Goal: Task Accomplishment & Management: Complete application form

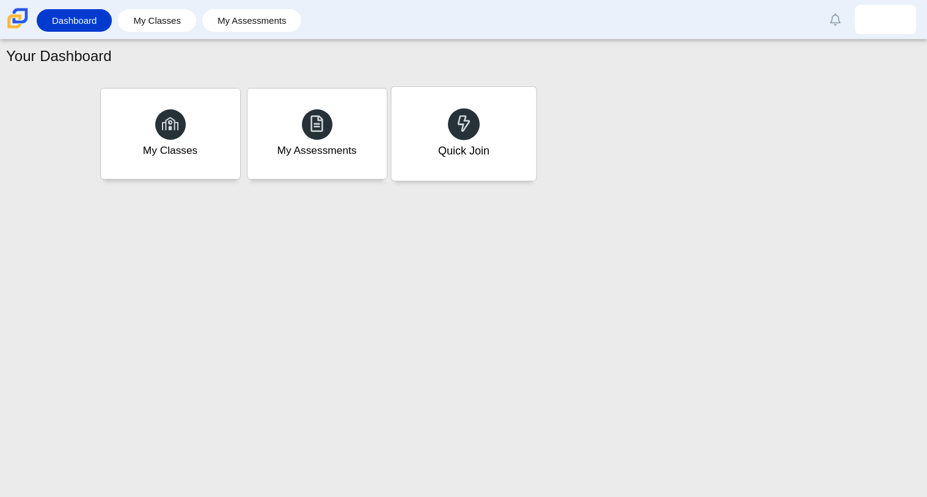
click at [508, 144] on div "Quick Join" at bounding box center [463, 134] width 145 height 94
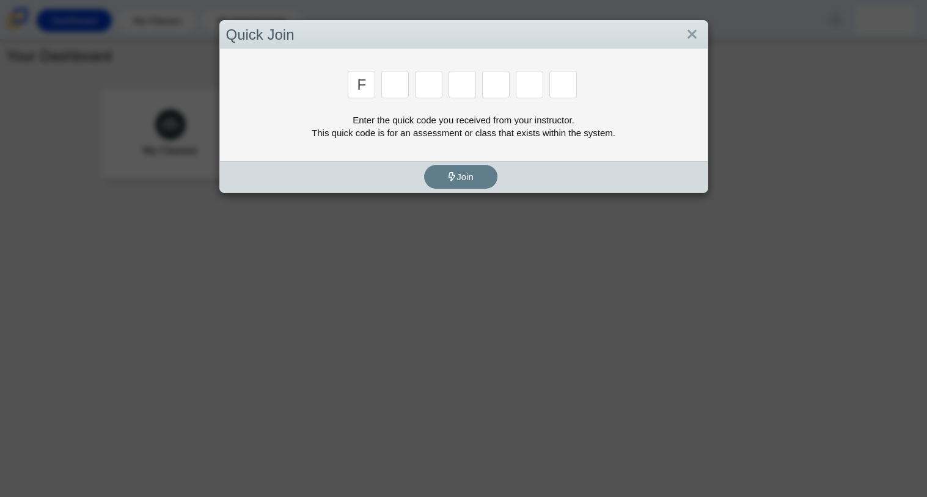
type input "f"
type input "7"
type input "m"
type input "c"
type input "h"
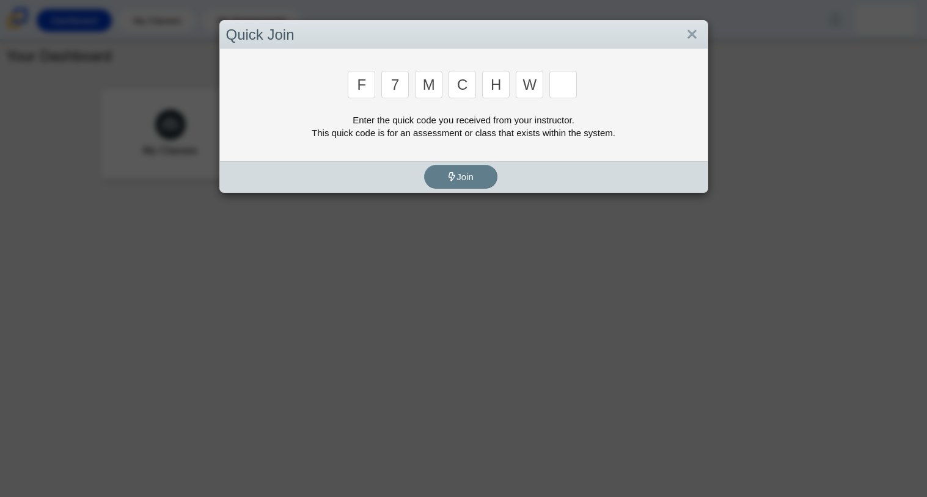
type input "w"
type input "k"
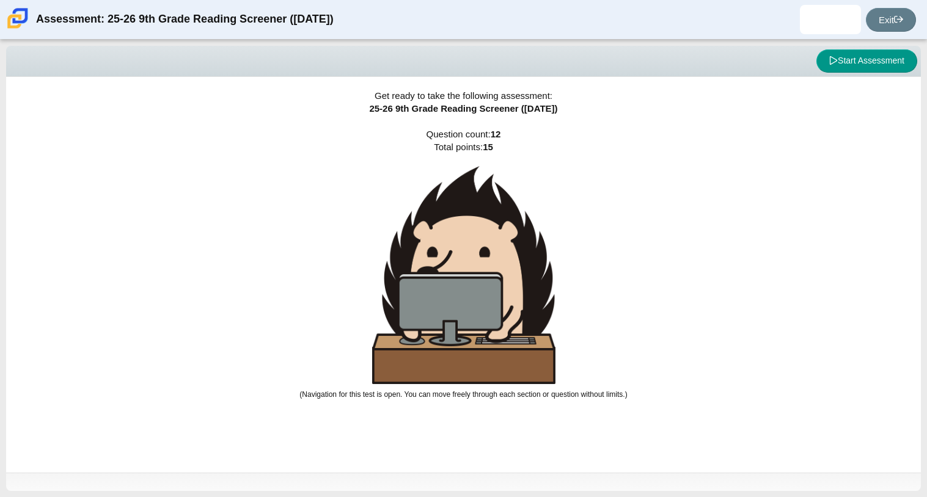
click at [401, 72] on div "Viewing Question 0 of 12 in Pacing Mode Start Assessment" at bounding box center [463, 61] width 914 height 31
drag, startPoint x: 381, startPoint y: 69, endPoint x: 403, endPoint y: 64, distance: 22.7
click at [403, 64] on div "Start Assessment" at bounding box center [463, 60] width 907 height 23
click at [830, 65] on button "Start Assessment" at bounding box center [866, 60] width 101 height 23
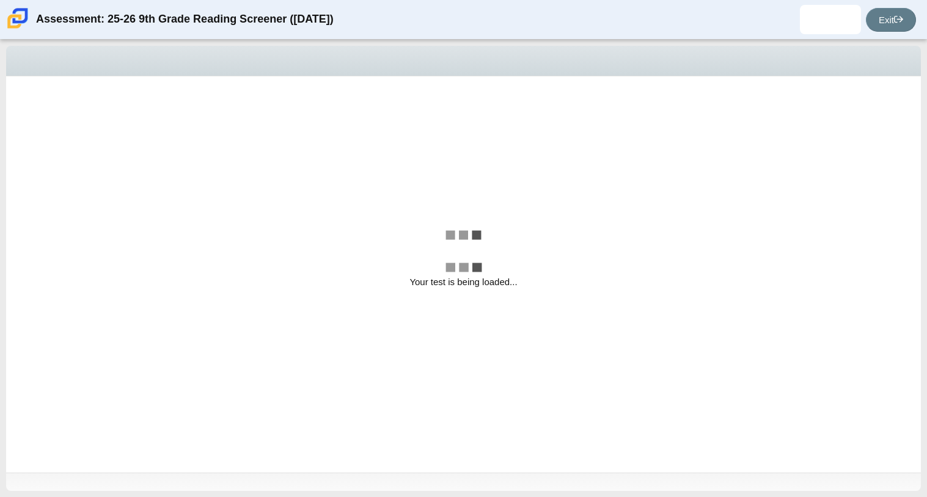
select select "ccc5b315-3c7c-471c-bf90-f22c8299c798"
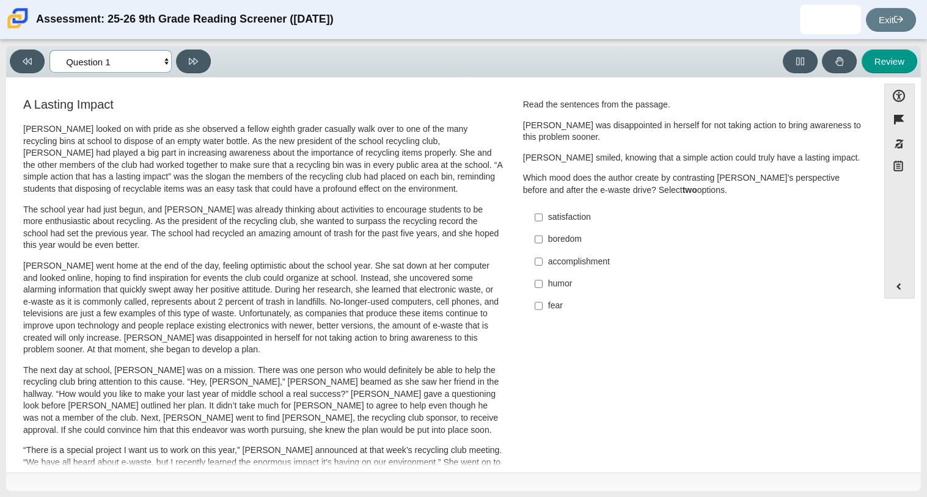
click at [167, 67] on select "Questions Question 1 Question 2 Question 3 Question 4 Question 5 Question 6 Que…" at bounding box center [110, 61] width 122 height 23
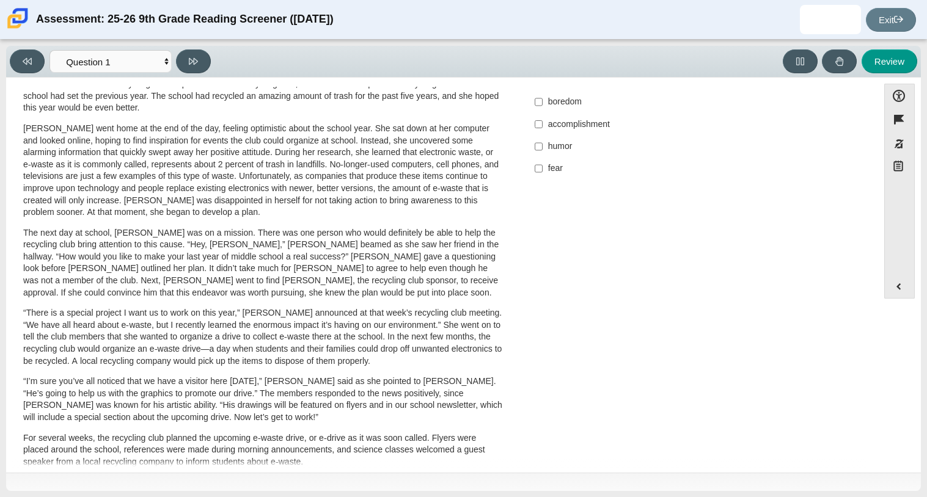
click at [899, 262] on div "Accessibility Flag item Response Masking Notepad" at bounding box center [899, 178] width 31 height 189
click at [553, 123] on div "accomplishment" at bounding box center [702, 125] width 308 height 12
click at [542, 123] on input "accomplishment accomplishment" at bounding box center [538, 124] width 8 height 22
checkbox input "true"
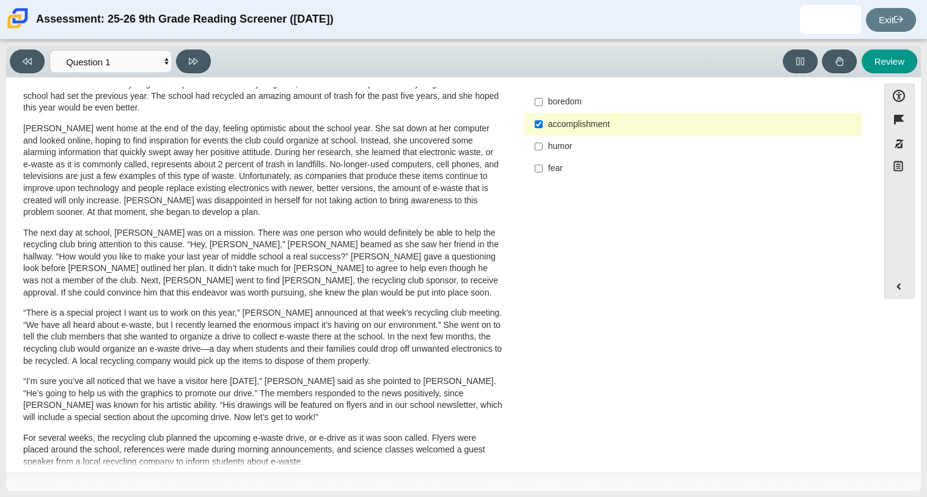
drag, startPoint x: 862, startPoint y: 174, endPoint x: 852, endPoint y: 133, distance: 42.2
click at [852, 133] on div "Question Read the sentences from the passage. [PERSON_NAME] was disappointed in…" at bounding box center [693, 73] width 358 height 230
click at [866, 201] on div "Feature A Lasting Impact [PERSON_NAME] looked on with pride as she observed a f…" at bounding box center [441, 277] width 859 height 381
click at [869, 200] on div "Accessibility options Close Color scheme Font size Zoom Change the background a…" at bounding box center [463, 274] width 902 height 381
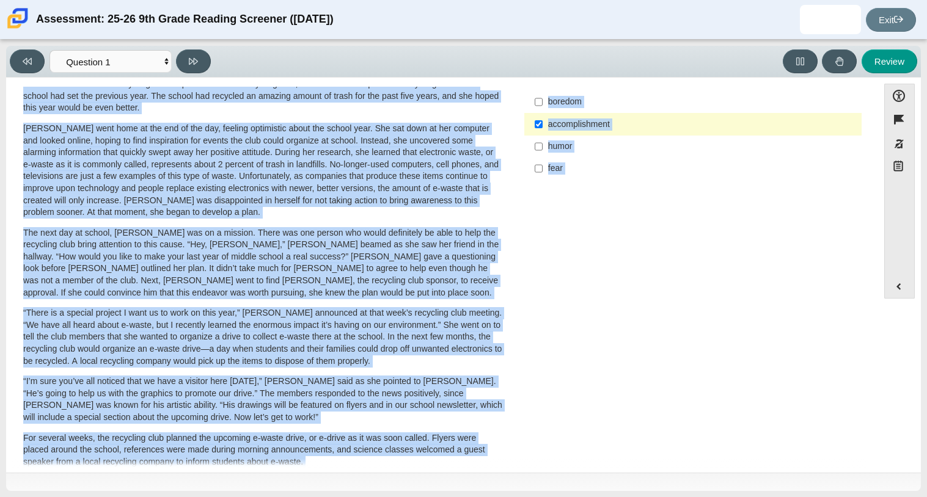
scroll to position [63, 0]
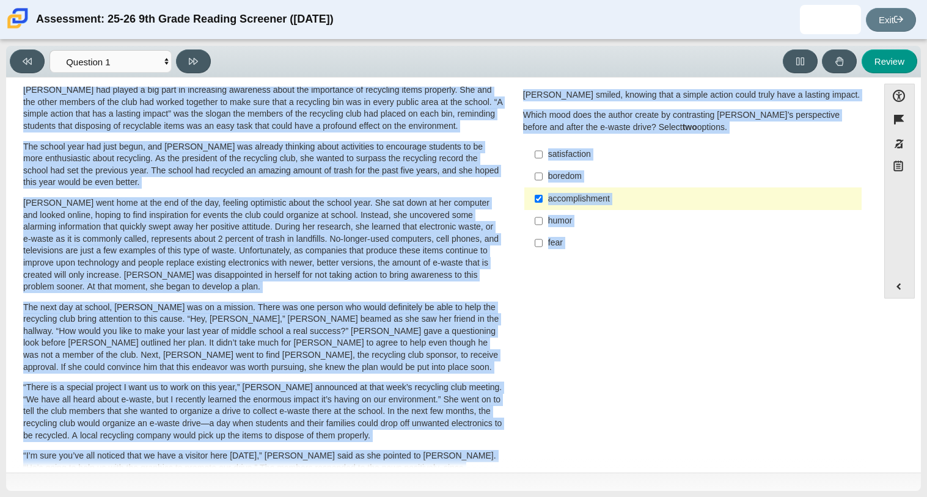
click at [594, 150] on div "satisfaction" at bounding box center [702, 154] width 308 height 12
click at [542, 150] on input "satisfaction satisfaction" at bounding box center [538, 155] width 8 height 22
checkbox input "true"
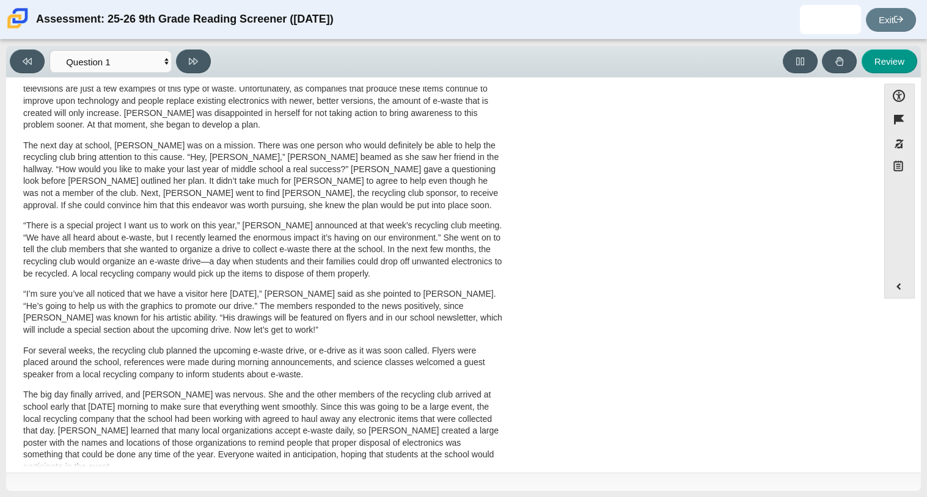
scroll to position [100, 0]
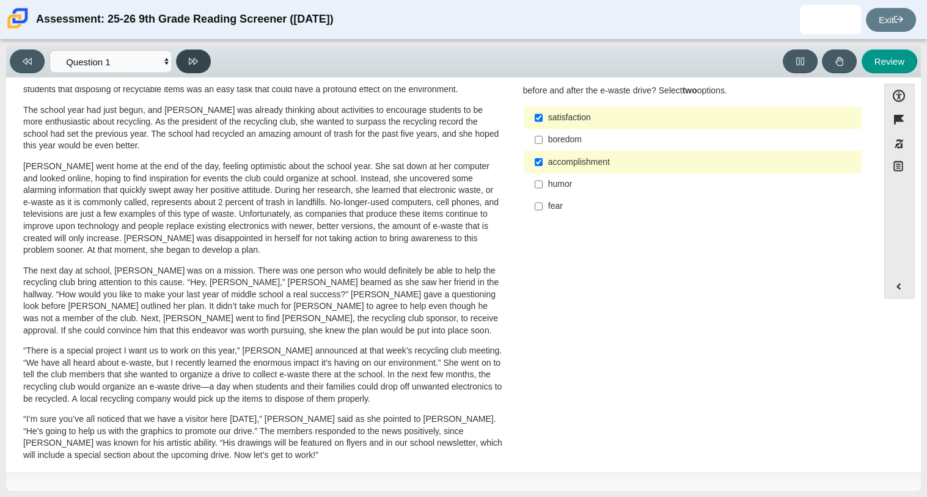
click at [190, 64] on icon at bounding box center [193, 61] width 9 height 9
select select "0ff64528-ffd7-428d-b192-babfaadd44e8"
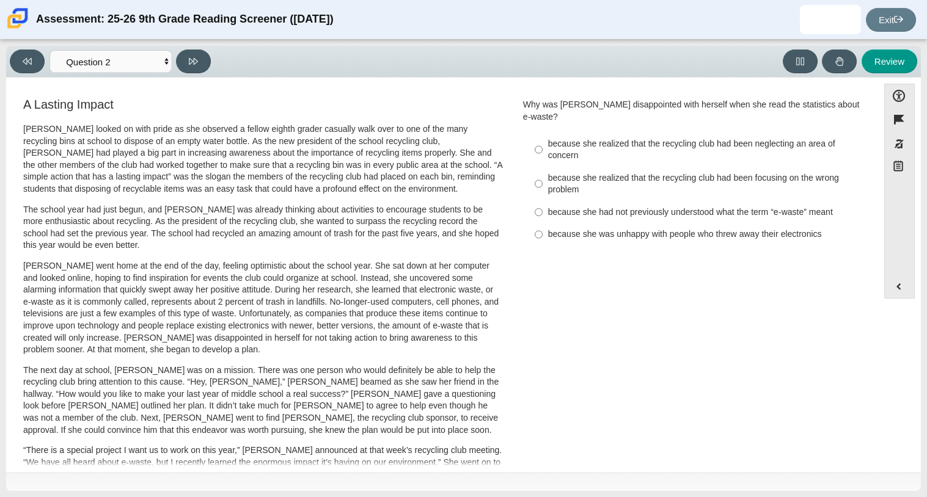
click at [572, 172] on div "because she realized that the recycling club had been focusing on the wrong pro…" at bounding box center [702, 184] width 308 height 24
click at [542, 167] on input "because she realized that the recycling club had been focusing on the wrong pro…" at bounding box center [538, 184] width 8 height 34
radio input "true"
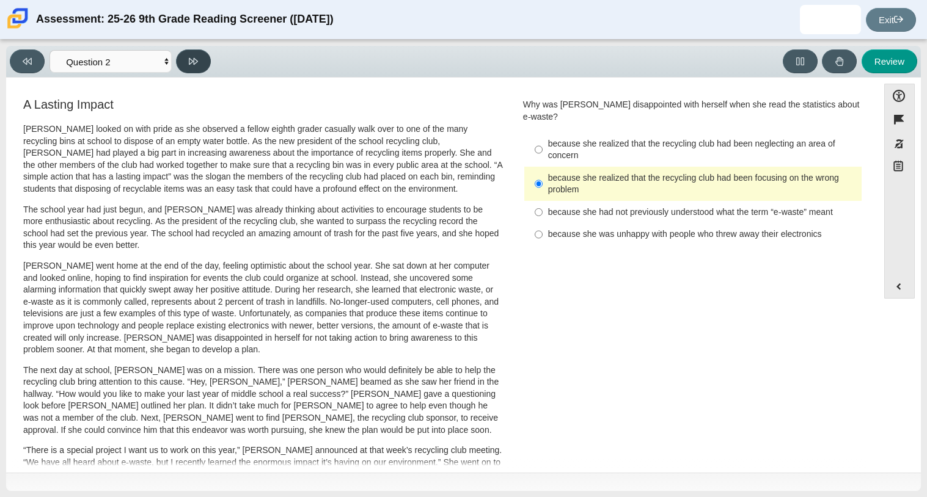
click at [203, 59] on button at bounding box center [193, 61] width 35 height 24
select select "7ce3d843-6974-4858-901c-1ff39630e843"
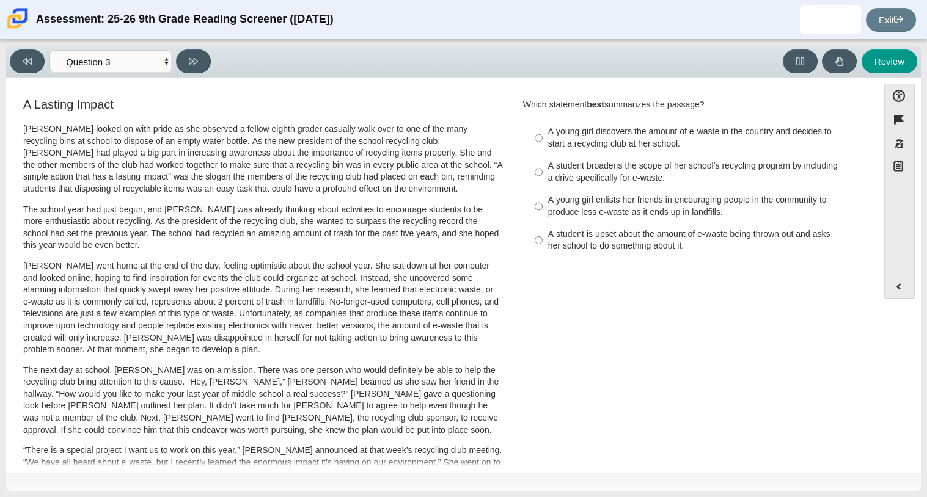
click at [698, 293] on div "A Lasting Impact [PERSON_NAME] looked on with pride as she observed a fellow ei…" at bounding box center [441, 440] width 859 height 688
click at [611, 217] on div "A young girl enlists her friends in encouraging people in the community to prod…" at bounding box center [702, 206] width 308 height 24
click at [542, 217] on input "A young girl enlists her friends in encouraging people in the community to prod…" at bounding box center [538, 206] width 8 height 34
radio input "true"
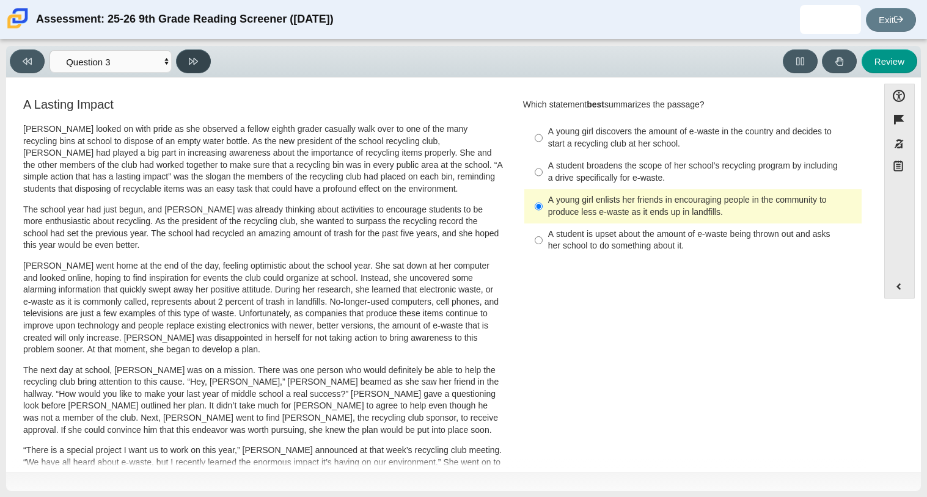
click at [196, 52] on button at bounding box center [193, 61] width 35 height 24
select select "ca9ea0f1-49c5-4bd1-83b0-472c18652b42"
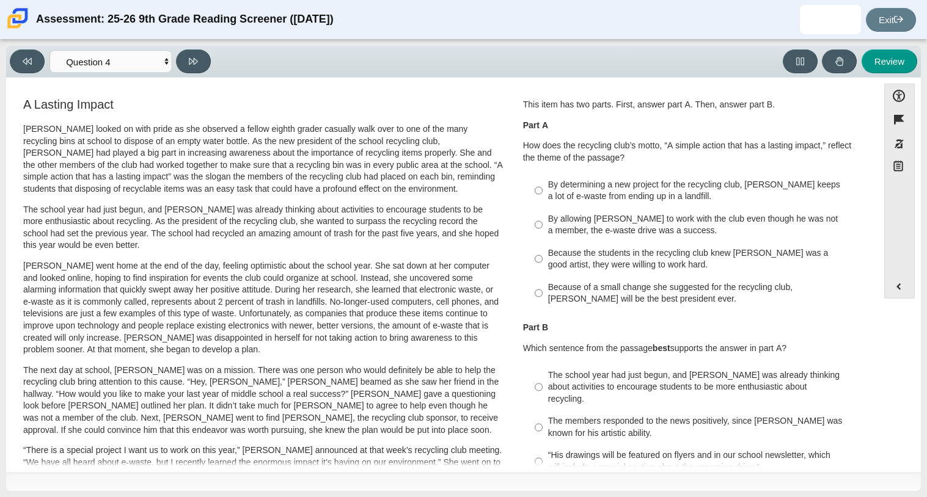
scroll to position [29, 0]
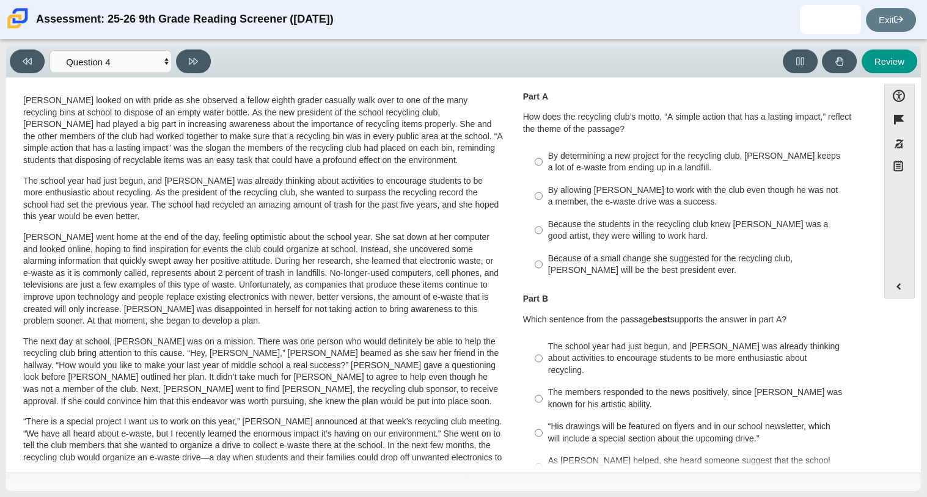
click at [619, 229] on div "Because the students in the recycling club knew [PERSON_NAME] was a good artist…" at bounding box center [702, 231] width 308 height 24
click at [542, 229] on input "Because the students in the recycling club knew [PERSON_NAME] was a good artist…" at bounding box center [538, 230] width 8 height 34
radio input "true"
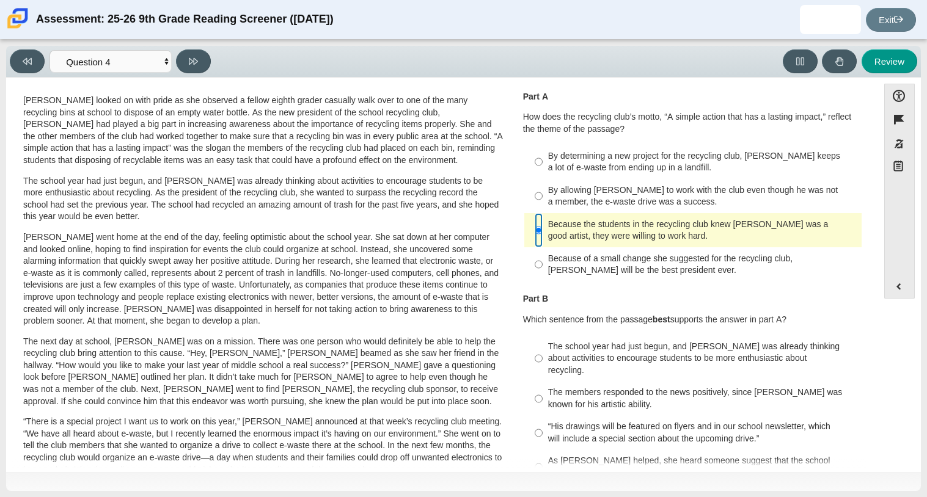
scroll to position [158, 0]
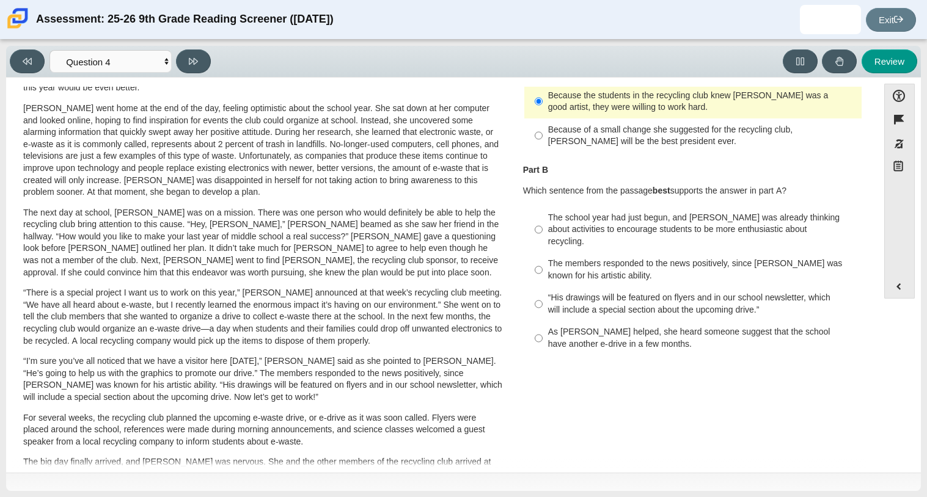
click at [787, 258] on div "The members responded to the news positively, since [PERSON_NAME] was known for…" at bounding box center [702, 270] width 308 height 24
click at [542, 255] on input "The members responded to the news positively, since [PERSON_NAME] was known for…" at bounding box center [538, 270] width 8 height 34
radio input "true"
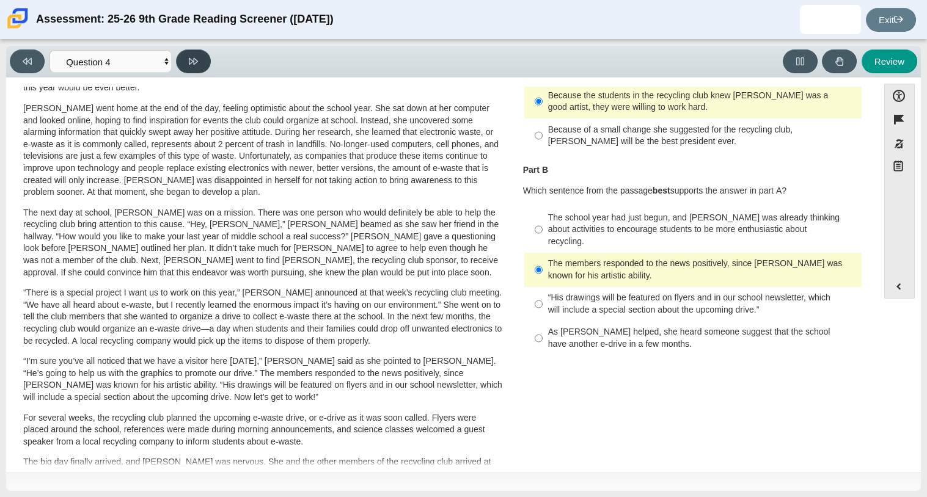
click at [181, 63] on button at bounding box center [193, 61] width 35 height 24
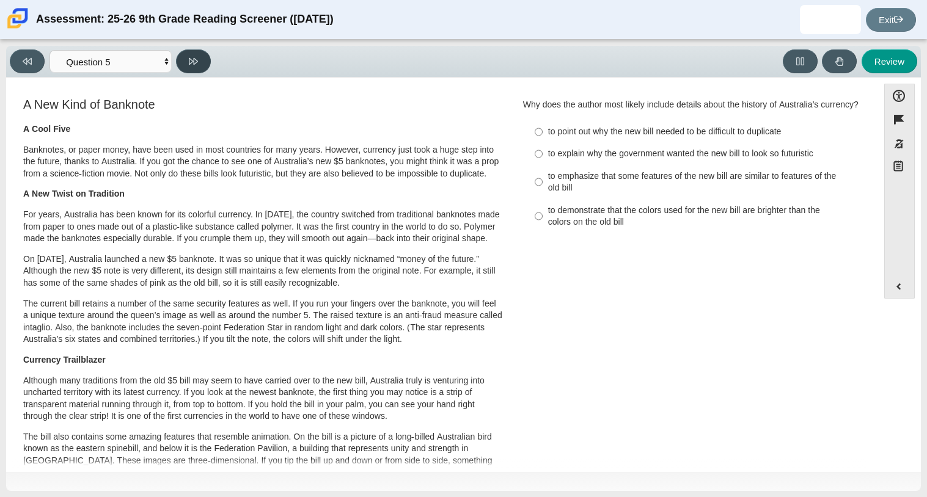
click at [181, 63] on button at bounding box center [193, 61] width 35 height 24
select select "69146e31-7b3d-4a3e-9ce6-f30c24342ae0"
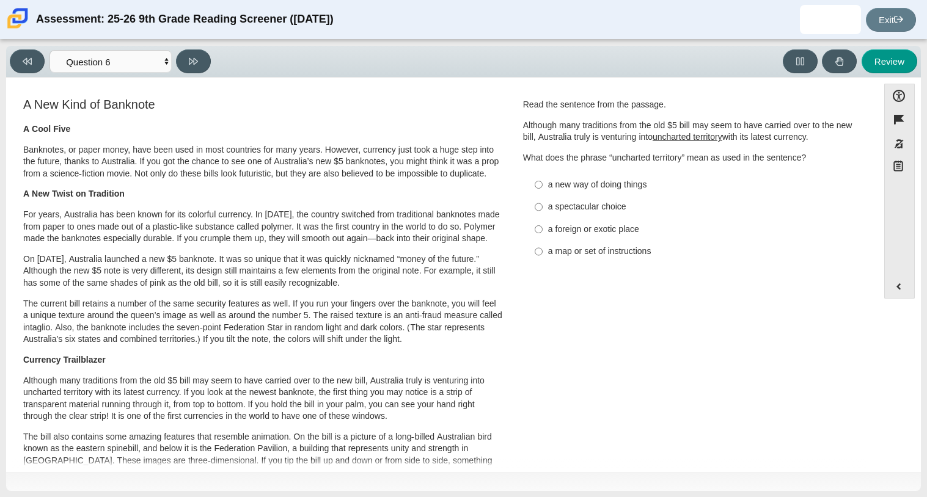
click at [604, 204] on div "a spectacular choice" at bounding box center [702, 207] width 308 height 12
click at [542, 204] on input "a spectacular choice a spectacular choice" at bounding box center [538, 207] width 8 height 22
radio input "true"
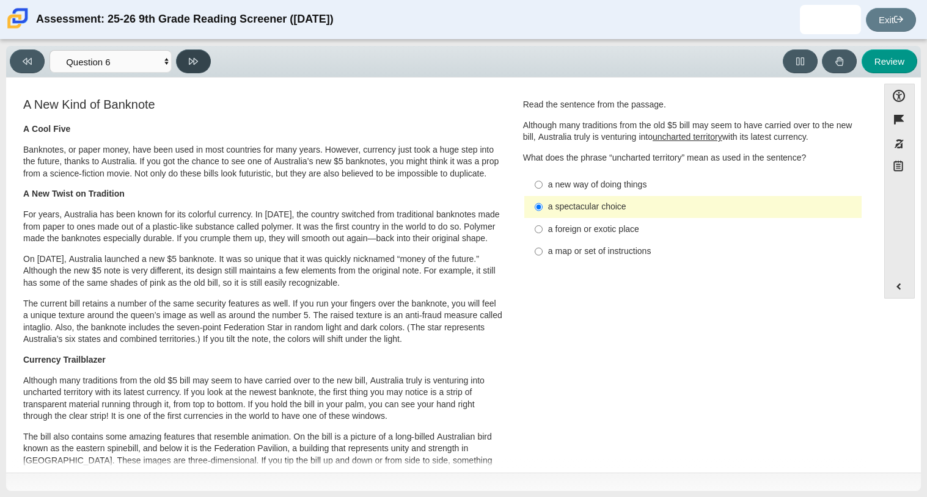
click at [196, 69] on button at bounding box center [193, 61] width 35 height 24
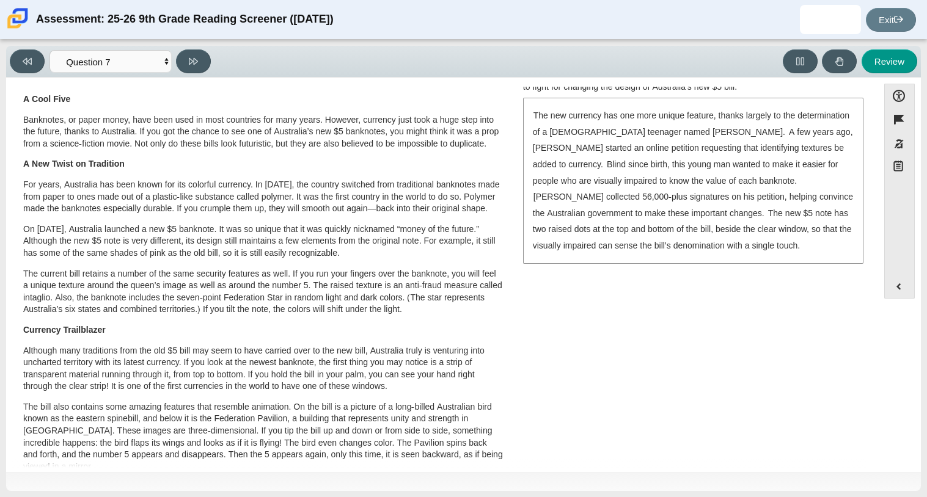
scroll to position [363, 0]
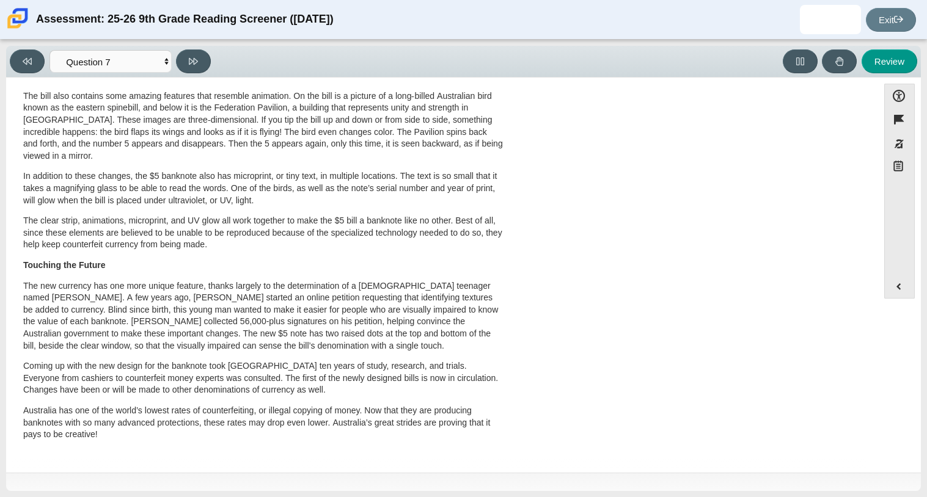
click at [216, 123] on p "The bill also contains some amazing features that resemble animation. On the bi…" at bounding box center [263, 126] width 480 height 72
click at [33, 56] on button at bounding box center [27, 61] width 35 height 24
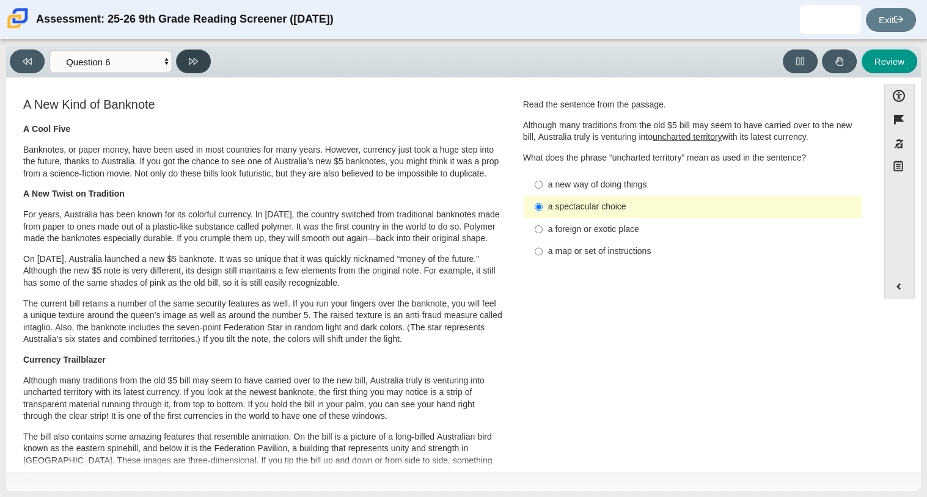
click at [183, 60] on button at bounding box center [193, 61] width 35 height 24
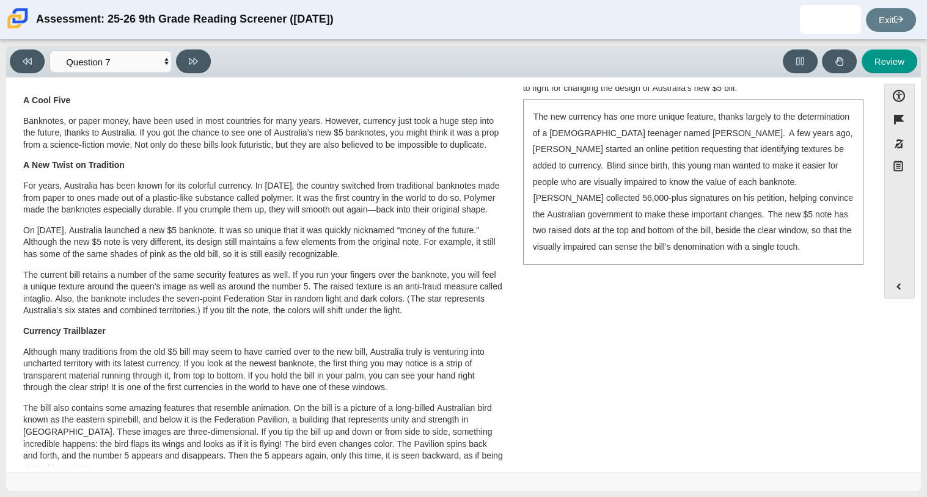
scroll to position [0, 0]
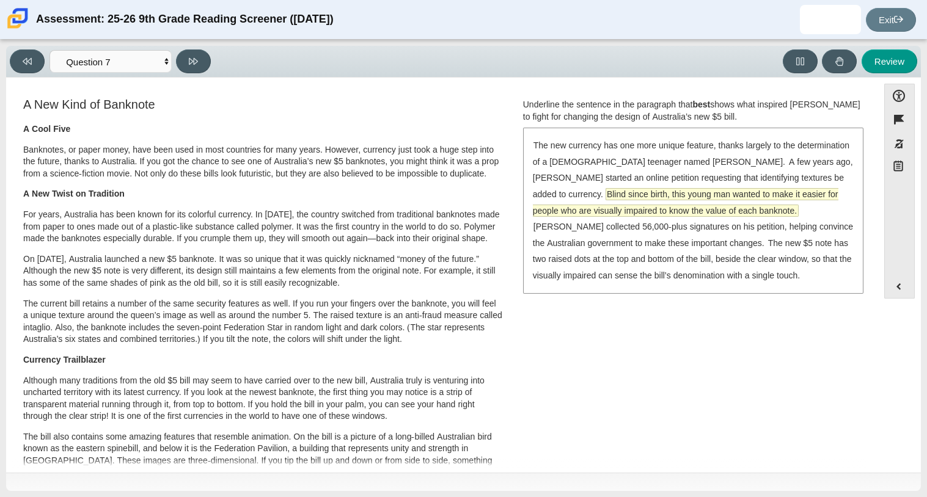
click at [749, 192] on span "Blind since birth, this young man wanted to make it easier for people who are v…" at bounding box center [685, 202] width 305 height 27
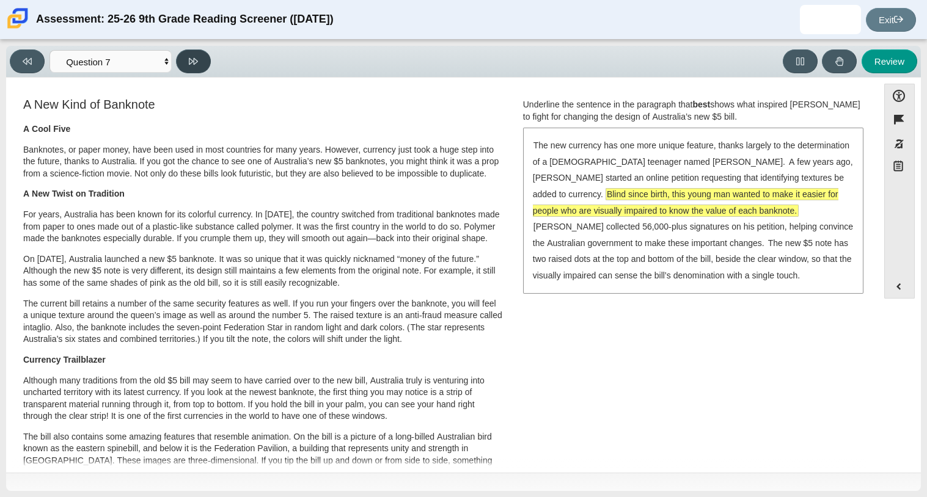
click at [197, 66] on button at bounding box center [193, 61] width 35 height 24
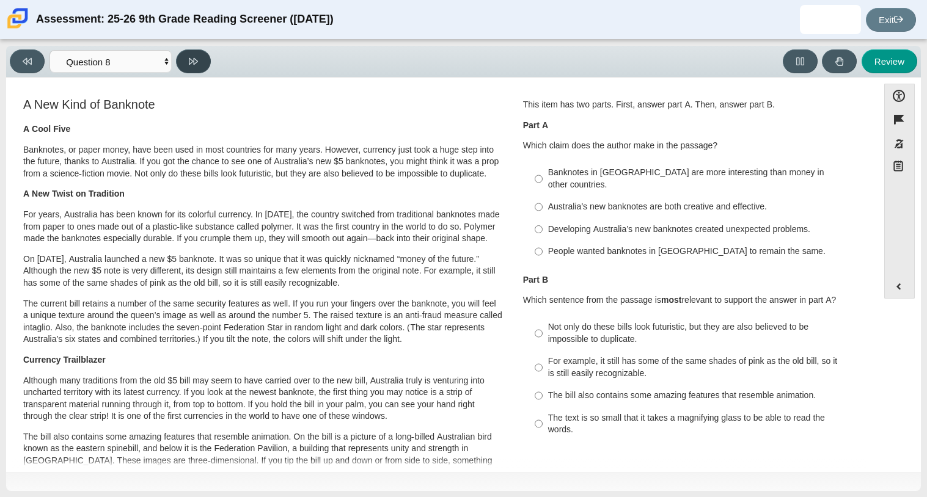
click at [197, 66] on button at bounding box center [193, 61] width 35 height 24
select select "89f058d6-b15c-4ef5-a4b3-fdaffb8868b6"
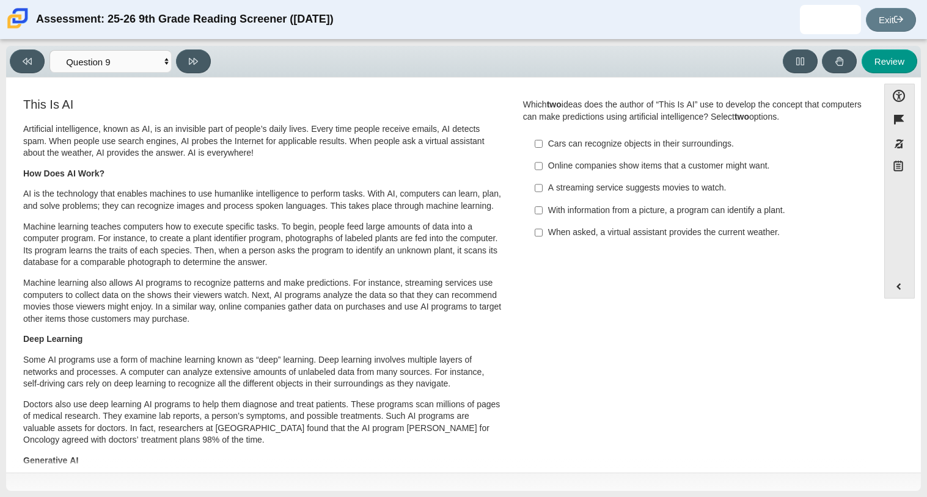
click at [526, 207] on label "With information from a picture, a program can identify a plant. With informati…" at bounding box center [693, 210] width 335 height 22
click at [534, 207] on input "With information from a picture, a program can identify a plant. With informati…" at bounding box center [538, 210] width 8 height 22
checkbox input "true"
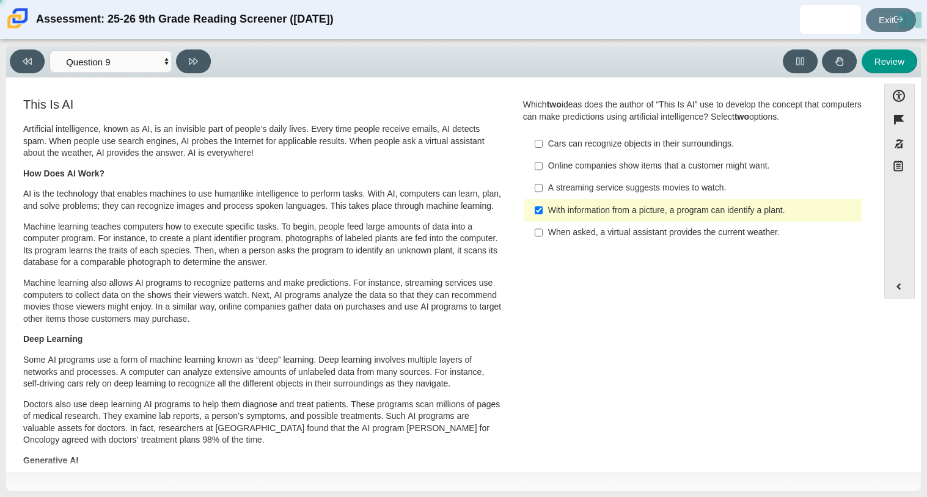
click at [360, 79] on div "Accessibility options Close Color scheme Font size Zoom Change the background a…" at bounding box center [463, 275] width 914 height 395
click at [202, 54] on button at bounding box center [193, 61] width 35 height 24
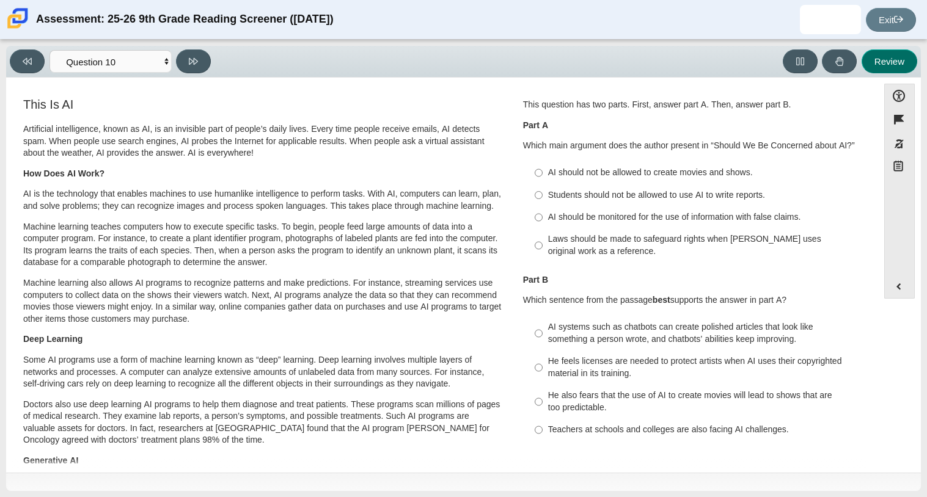
click at [890, 54] on button "Review" at bounding box center [889, 61] width 56 height 24
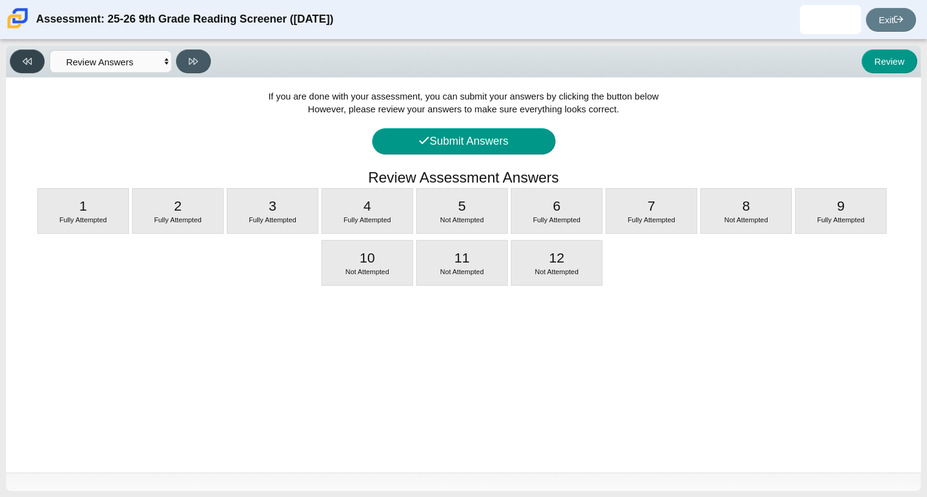
click at [18, 51] on button at bounding box center [27, 61] width 35 height 24
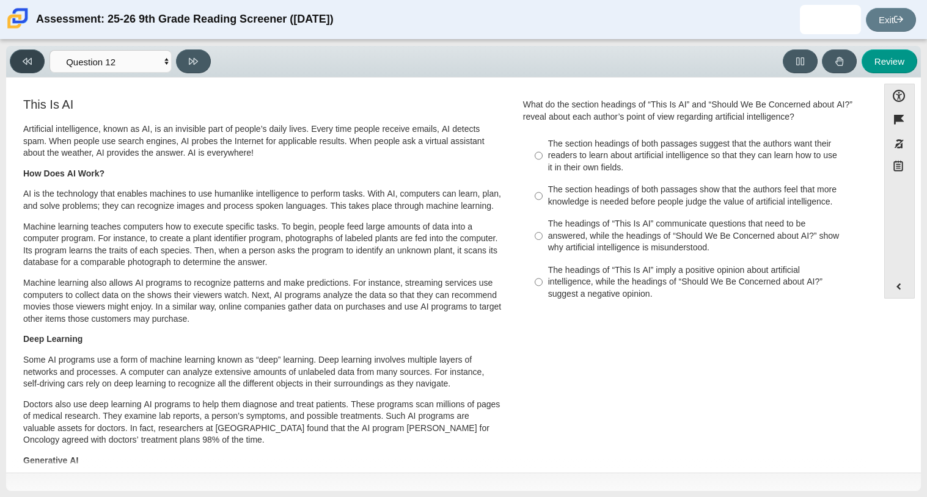
click at [18, 51] on button at bounding box center [27, 61] width 35 height 24
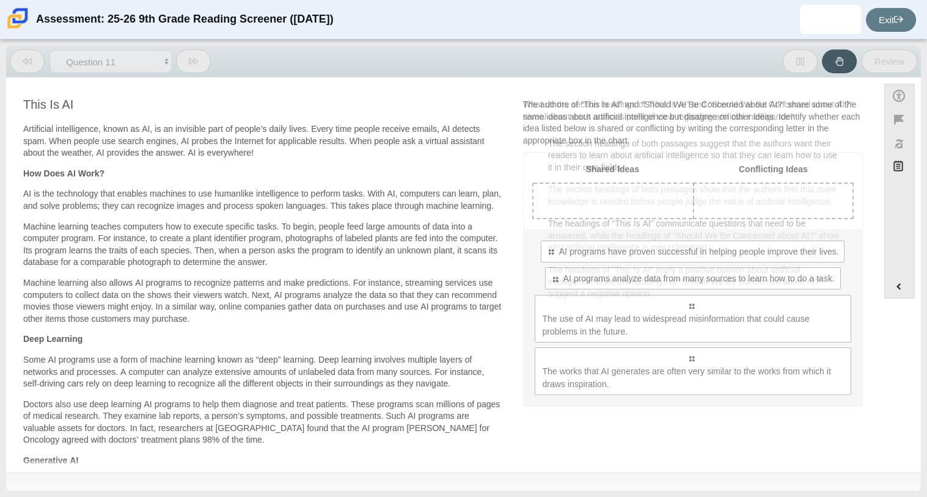
click at [18, 51] on button at bounding box center [27, 61] width 35 height 24
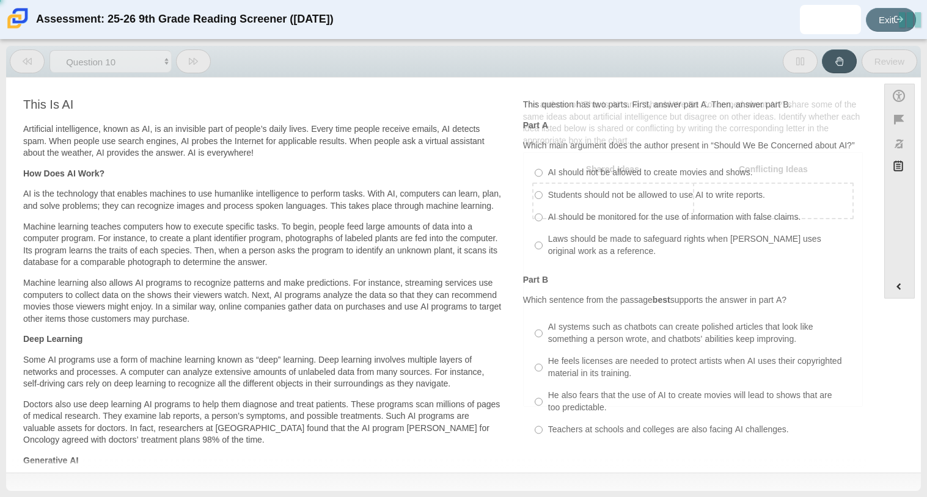
click at [18, 51] on button at bounding box center [27, 61] width 35 height 24
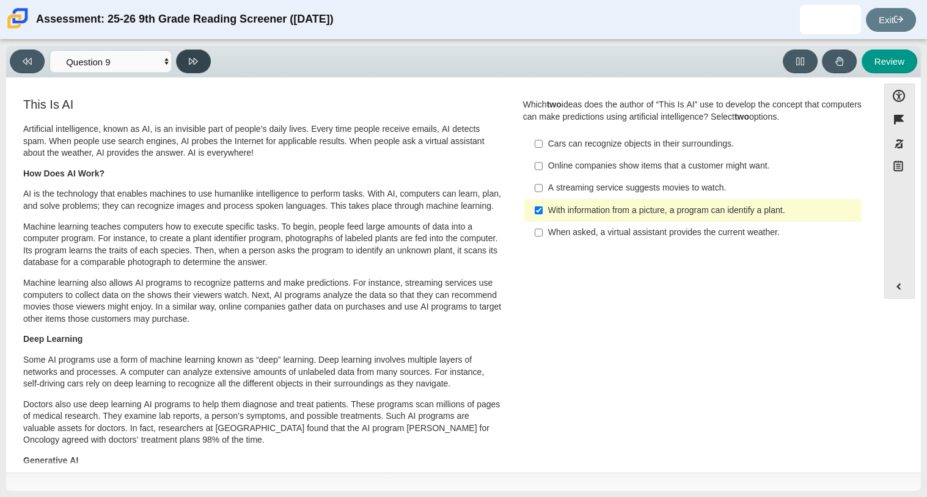
click at [191, 64] on icon at bounding box center [193, 61] width 9 height 9
select select "cdf3c14e-a918-44d1-9b63-3db0fa81641e"
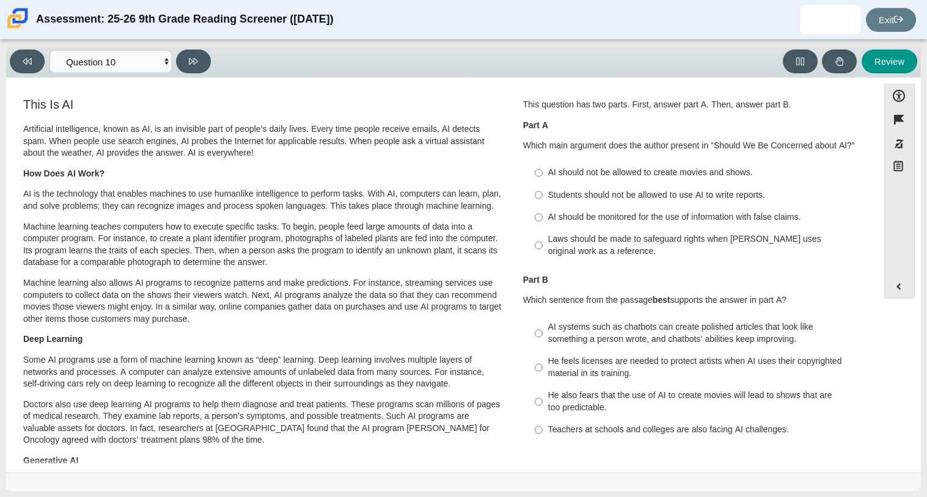
click at [575, 173] on div "AI should not be allowed to create movies and shows." at bounding box center [702, 173] width 308 height 12
click at [542, 173] on input "AI should not be allowed to create movies and shows. AI should not be allowed t…" at bounding box center [538, 173] width 8 height 22
radio input "true"
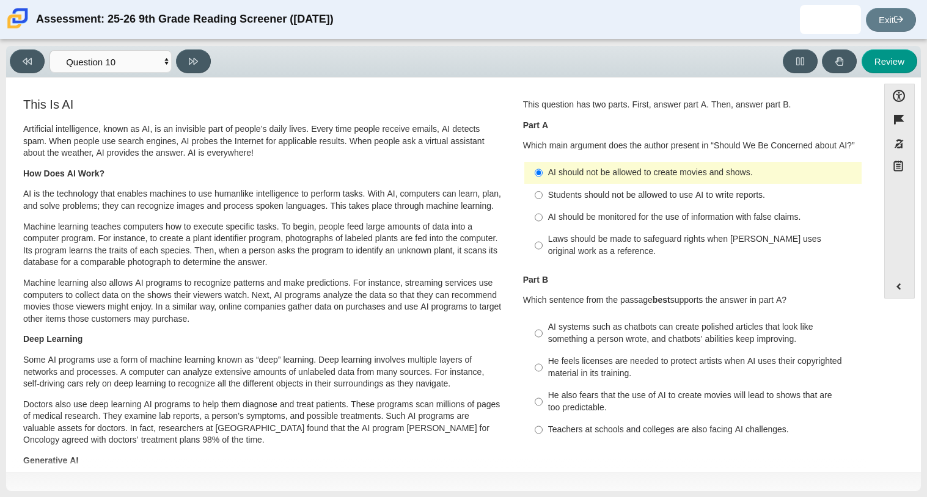
click at [593, 348] on label "AI systems such as chatbots can create polished articles that look like somethi…" at bounding box center [693, 333] width 335 height 34
click at [542, 348] on input "AI systems such as chatbots can create polished articles that look like somethi…" at bounding box center [538, 333] width 8 height 34
radio input "true"
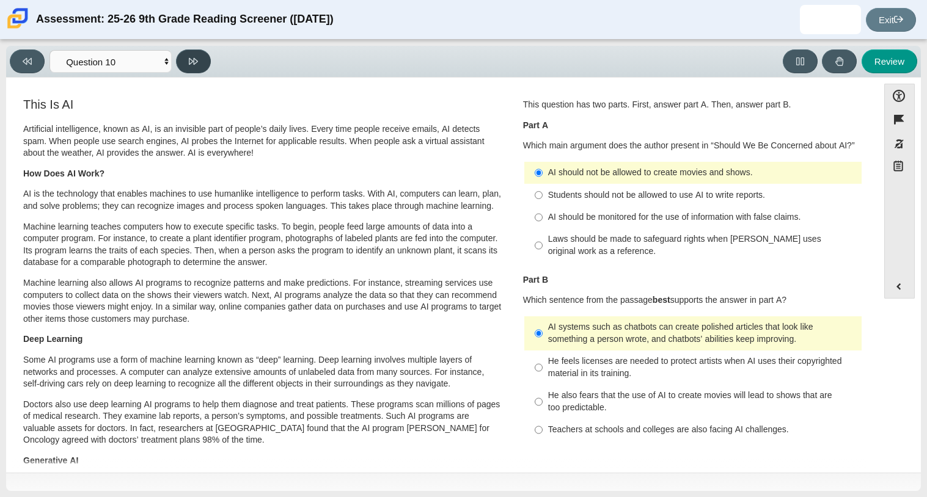
click at [186, 55] on button at bounding box center [193, 61] width 35 height 24
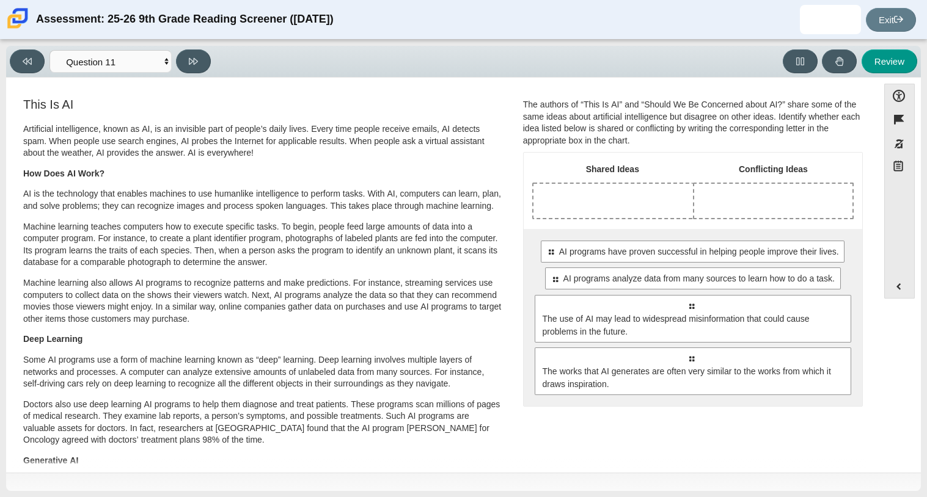
click at [135, 78] on div "Accessibility options Close Color scheme Font size Zoom Change the background a…" at bounding box center [463, 275] width 914 height 395
click at [144, 75] on div "Viewing Question 11 of 12 in Pacing Mode Questions Question 1 Question 2 Questi…" at bounding box center [463, 62] width 914 height 32
click at [578, 201] on div "Drop response in row 1 of column 1 (Shared Ideas)" at bounding box center [612, 201] width 159 height 34
click at [625, 223] on div "Shared Ideas Conflicting Ideas Select to move response to a response input area…" at bounding box center [692, 279] width 338 height 253
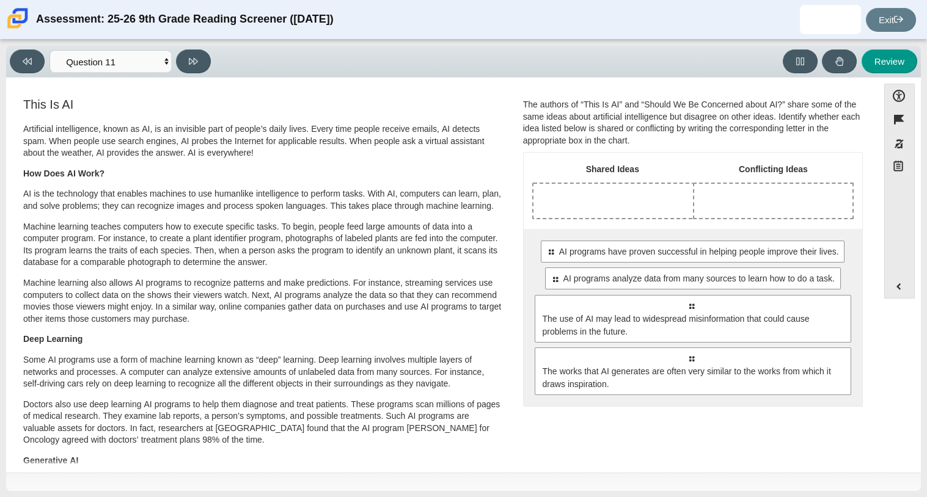
click at [627, 233] on div "Select to move response to a response input area. AI programs have proven succe…" at bounding box center [692, 318] width 338 height 178
drag, startPoint x: 711, startPoint y: 337, endPoint x: 600, endPoint y: 197, distance: 178.7
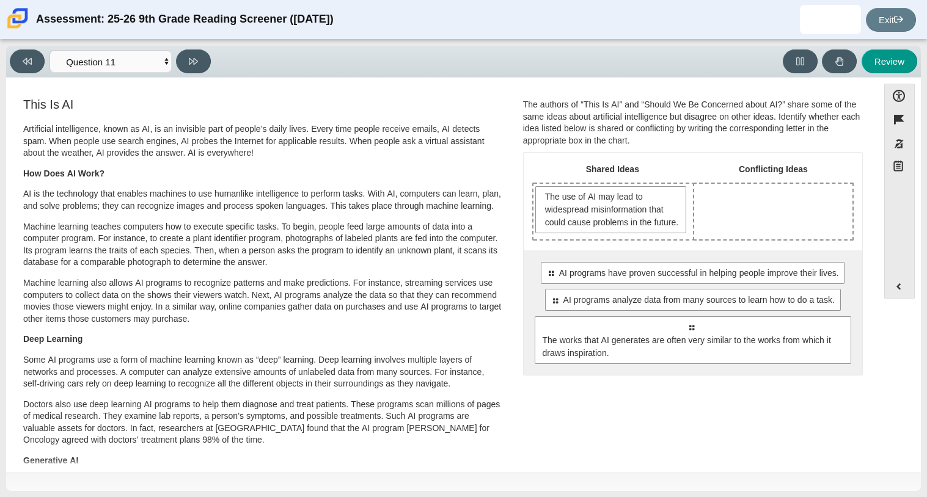
drag, startPoint x: 639, startPoint y: 356, endPoint x: 743, endPoint y: 208, distance: 180.5
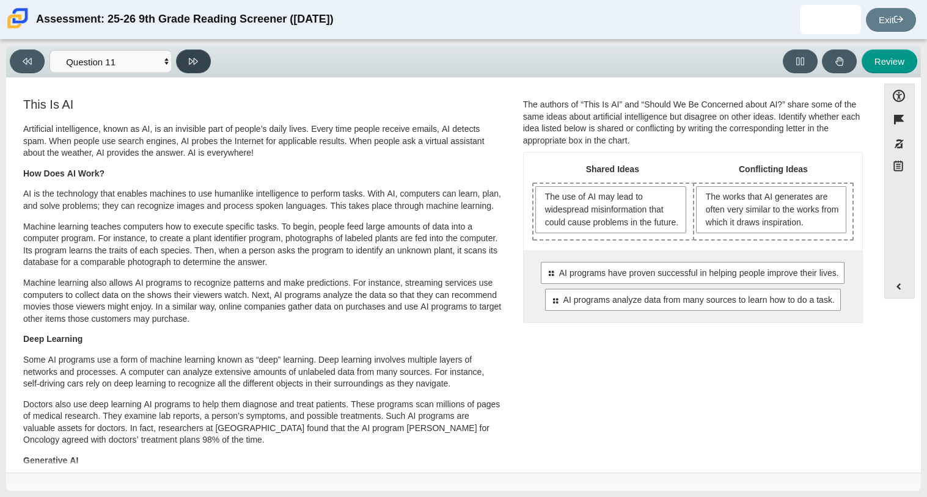
click at [190, 69] on button at bounding box center [193, 61] width 35 height 24
select select "c3effed4-44ce-4a19-bd96-1787f34e9b4c"
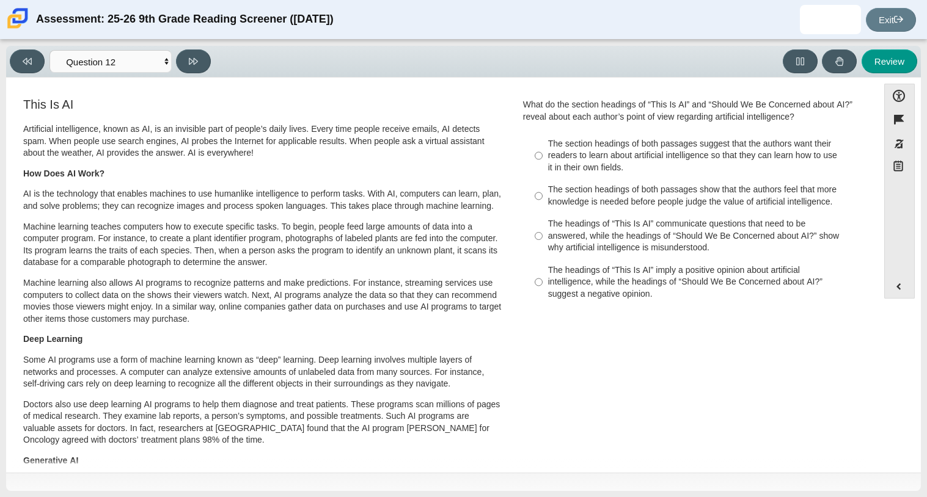
click at [548, 233] on div "The headings of “This Is AI” communicate questions that need to be answered, wh…" at bounding box center [702, 236] width 308 height 36
click at [542, 233] on input "The headings of “This Is AI” communicate questions that need to be answered, wh…" at bounding box center [538, 236] width 8 height 46
radio input "true"
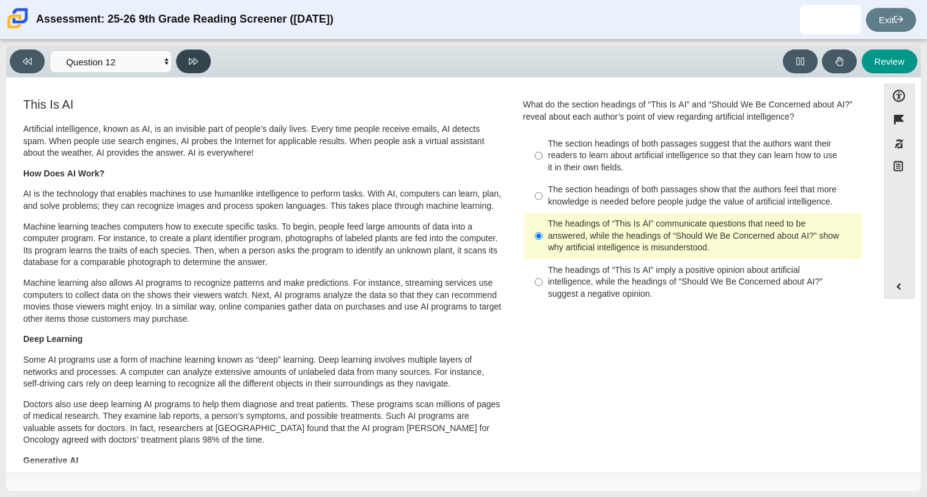
click at [192, 63] on icon at bounding box center [193, 61] width 9 height 9
select select "review"
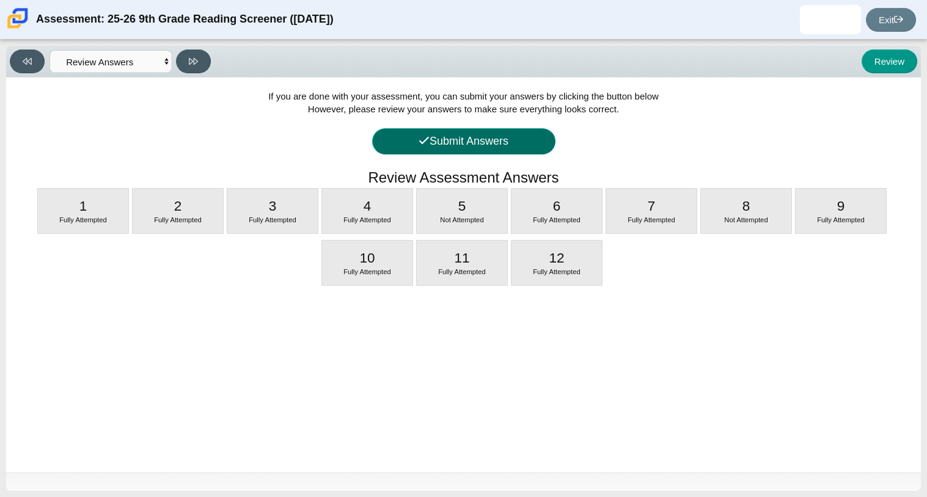
click at [466, 145] on button "Submit Answers" at bounding box center [463, 141] width 183 height 26
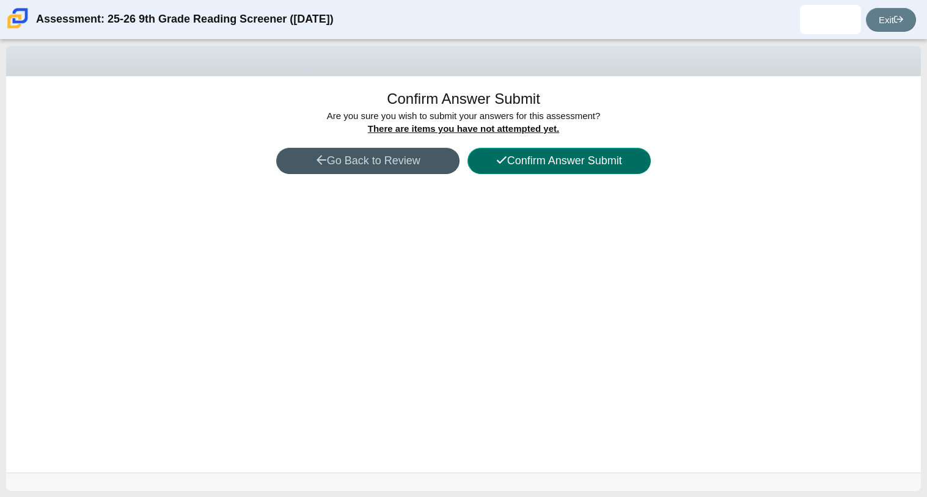
click at [487, 155] on button "Confirm Answer Submit" at bounding box center [558, 161] width 183 height 26
